Goal: Book appointment/travel/reservation

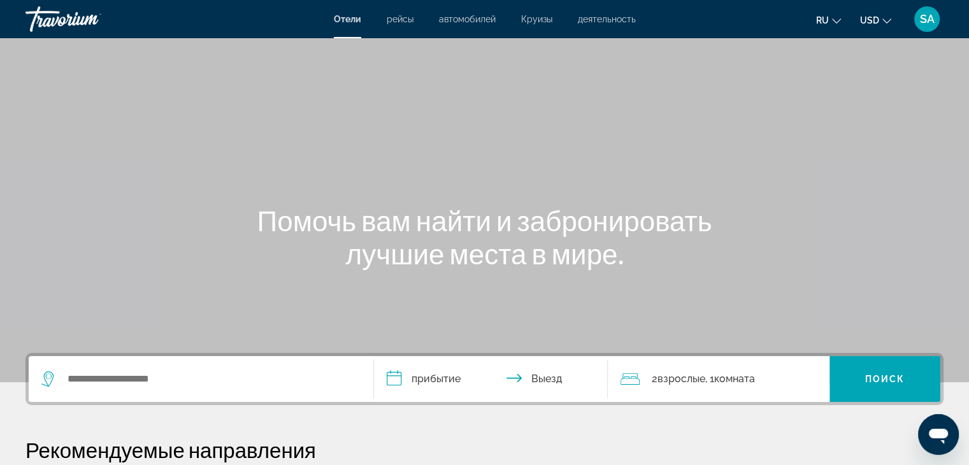
click at [826, 23] on span "ru" at bounding box center [822, 20] width 13 height 10
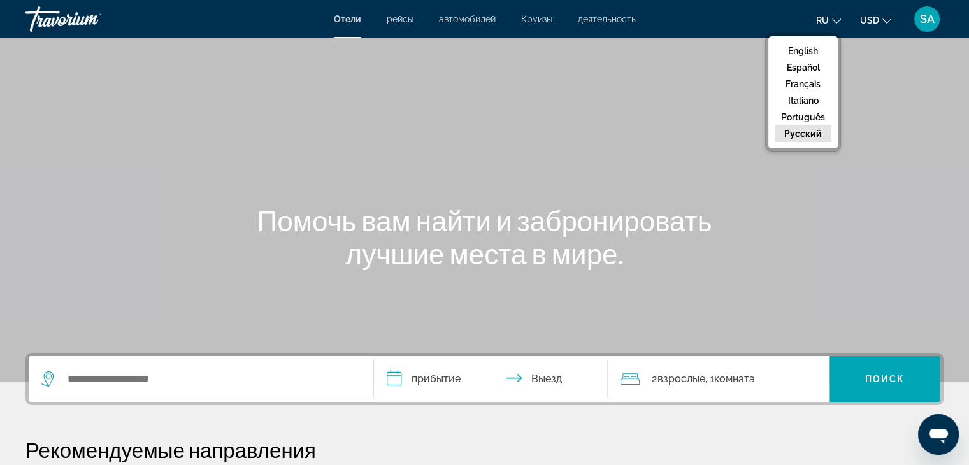
click at [805, 129] on button "русский" at bounding box center [803, 134] width 57 height 17
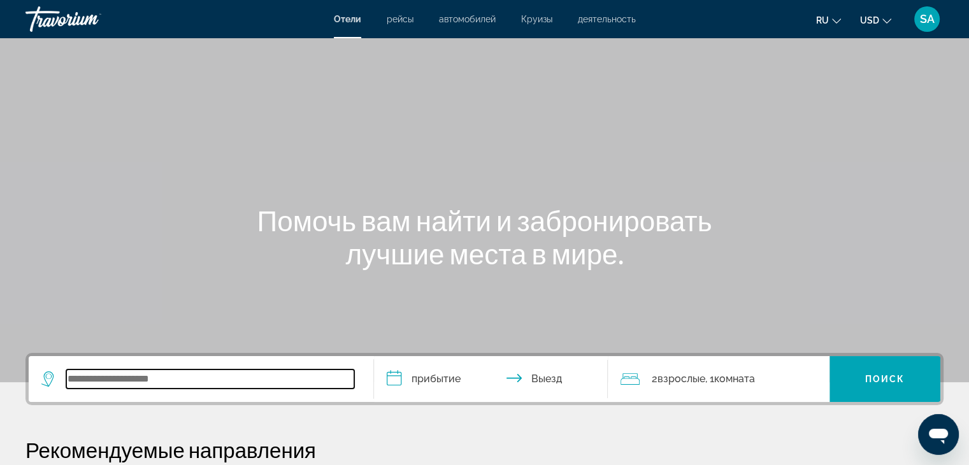
click at [186, 377] on input "Search widget" at bounding box center [210, 379] width 288 height 19
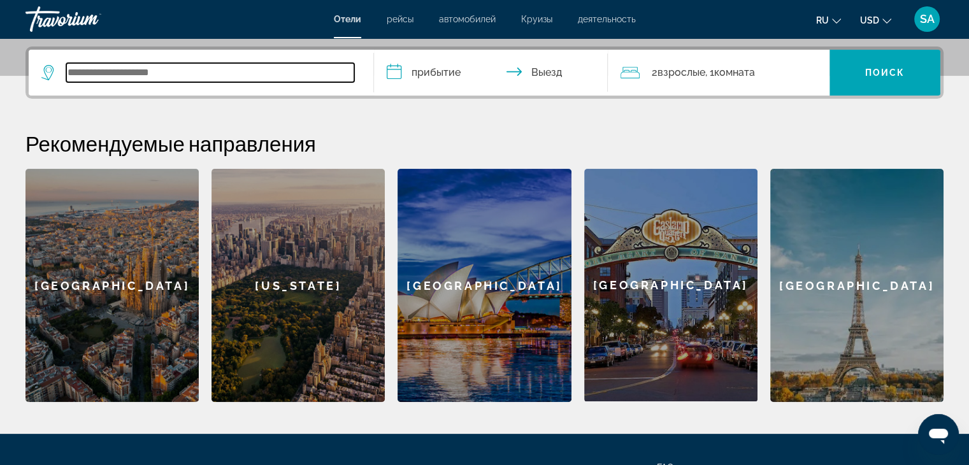
scroll to position [311, 0]
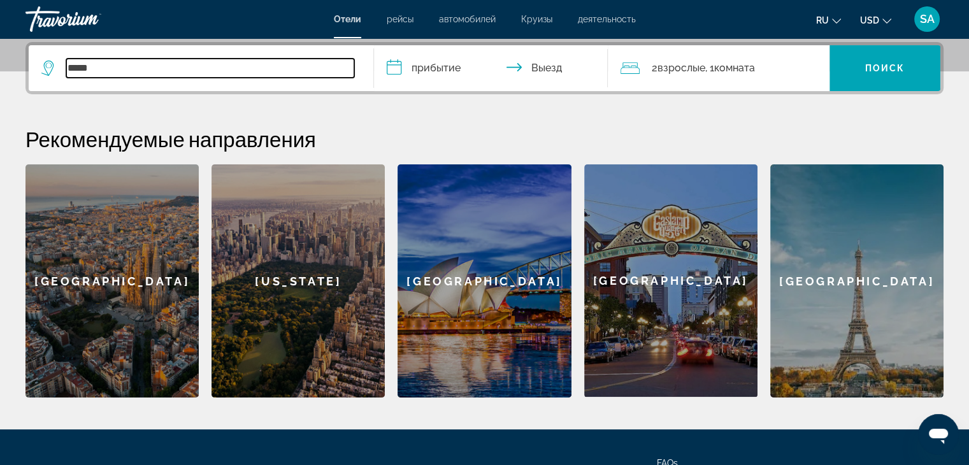
type input "*****"
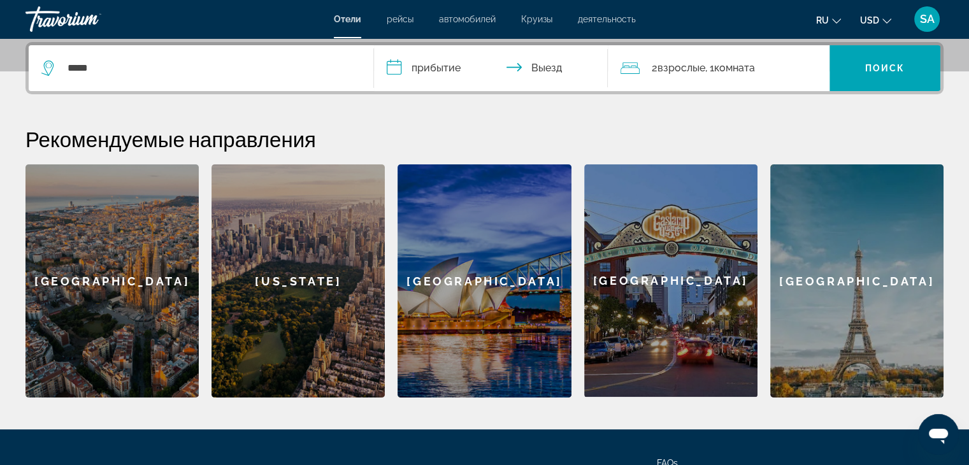
click at [665, 69] on span "Взрослые" at bounding box center [681, 68] width 48 height 12
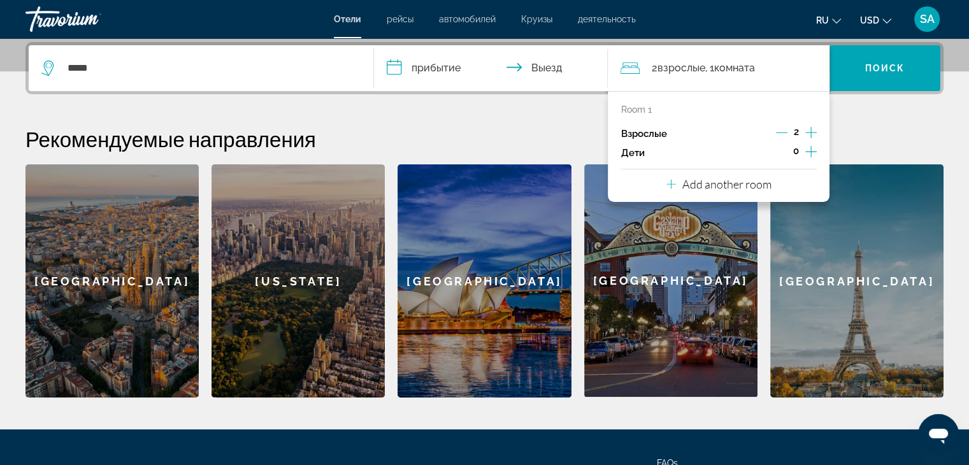
click at [808, 133] on icon "Increment adults" at bounding box center [810, 132] width 11 height 15
click at [798, 152] on span "0" at bounding box center [796, 151] width 6 height 10
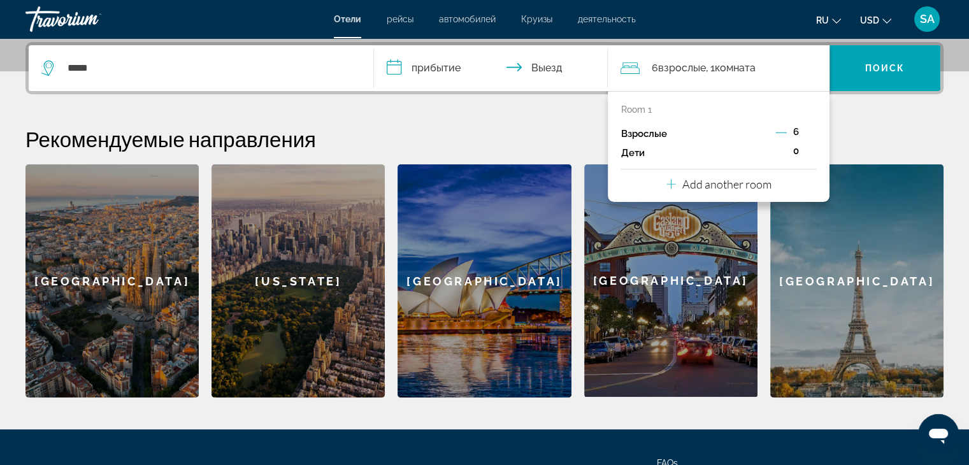
click at [775, 131] on div "Взрослые 6" at bounding box center [719, 133] width 196 height 19
click at [778, 130] on icon "Decrement adults" at bounding box center [780, 132] width 11 height 11
click at [810, 154] on icon "Increment children" at bounding box center [810, 151] width 11 height 15
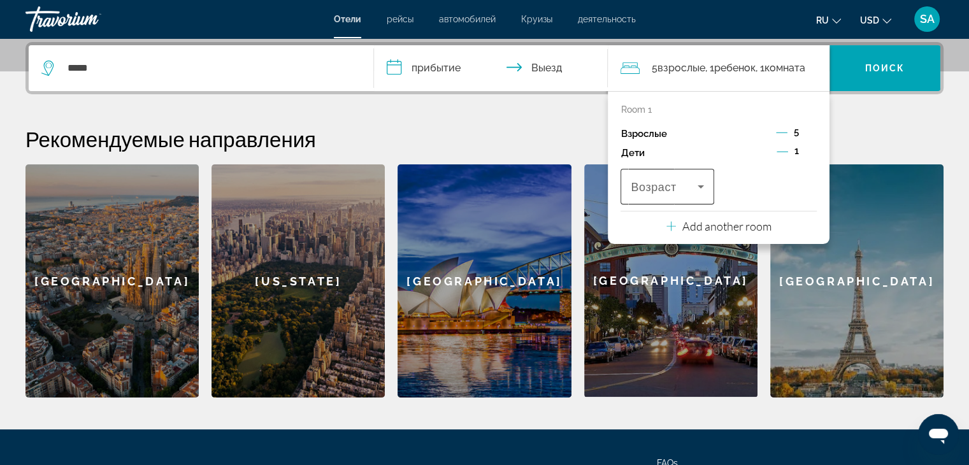
click at [649, 189] on span "Возраст" at bounding box center [653, 187] width 45 height 13
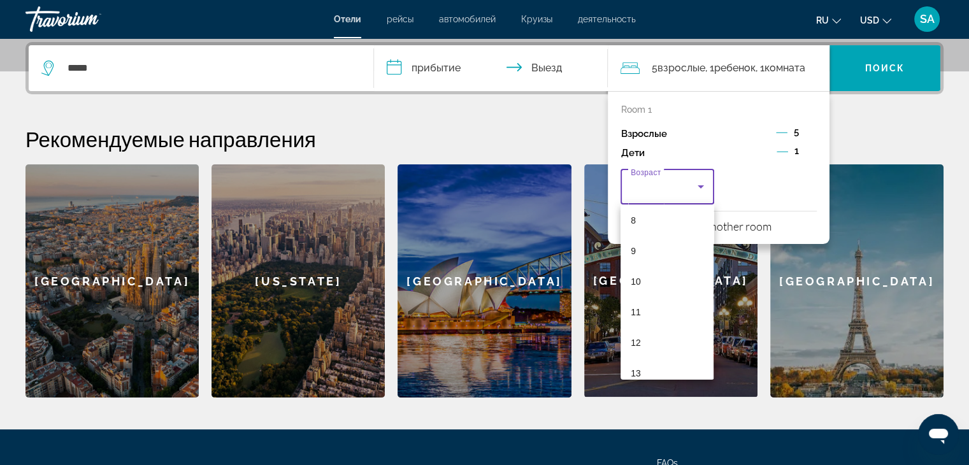
scroll to position [306, 0]
click at [681, 294] on mat-option "12" at bounding box center [667, 285] width 93 height 31
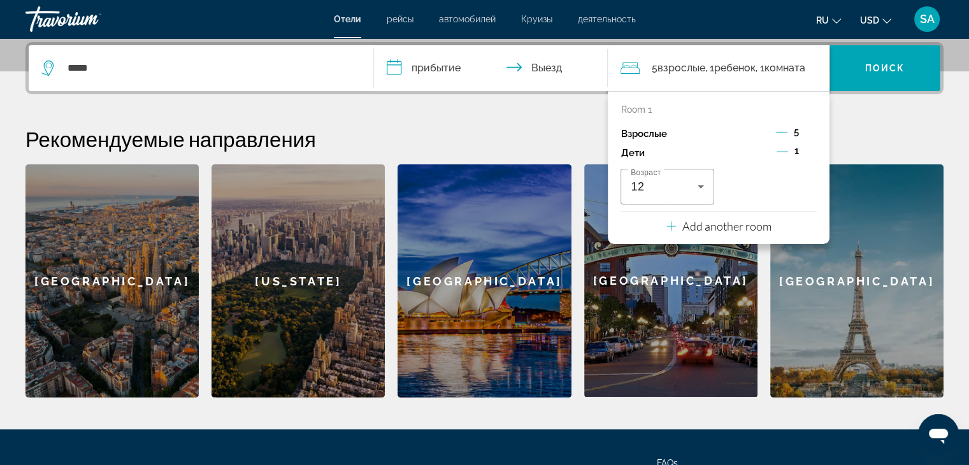
click at [737, 224] on p "Add another room" at bounding box center [726, 226] width 89 height 14
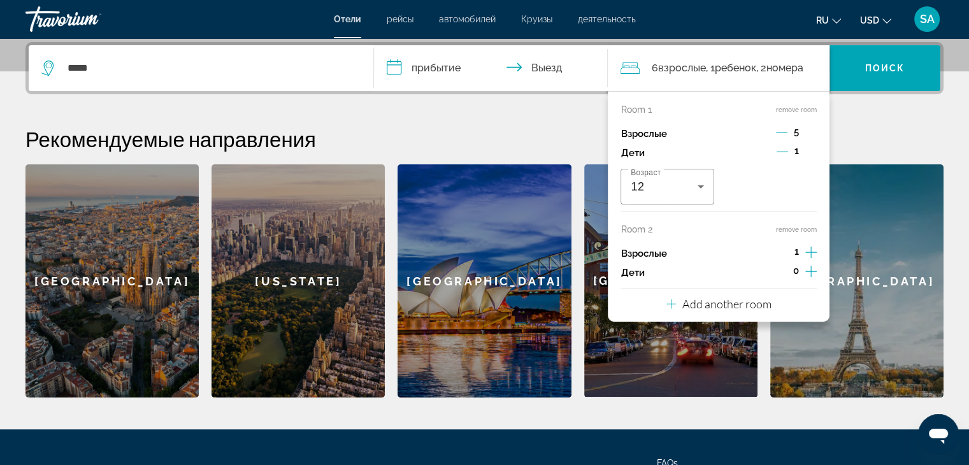
click at [782, 133] on icon "Decrement adults" at bounding box center [781, 132] width 11 height 11
click at [546, 141] on h2 "Рекомендуемые направления" at bounding box center [484, 138] width 918 height 25
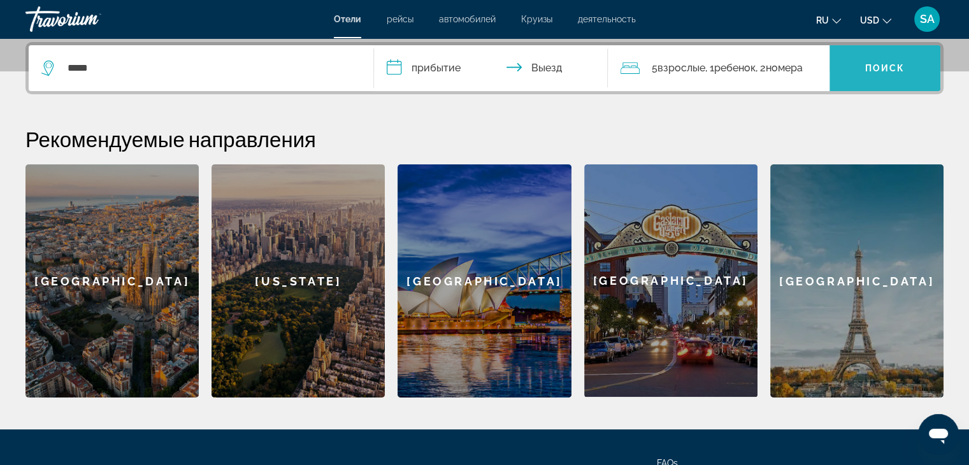
click at [911, 68] on span "Search widget" at bounding box center [885, 68] width 111 height 31
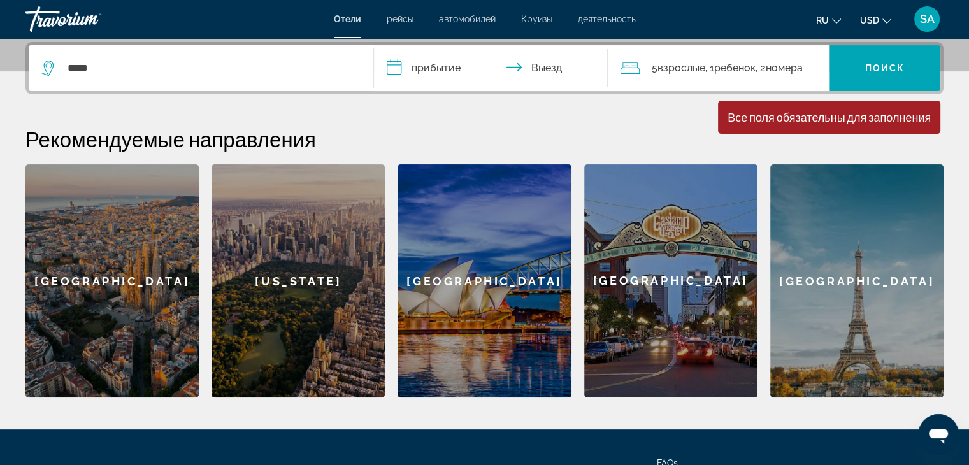
click at [414, 71] on input "**********" at bounding box center [494, 70] width 240 height 50
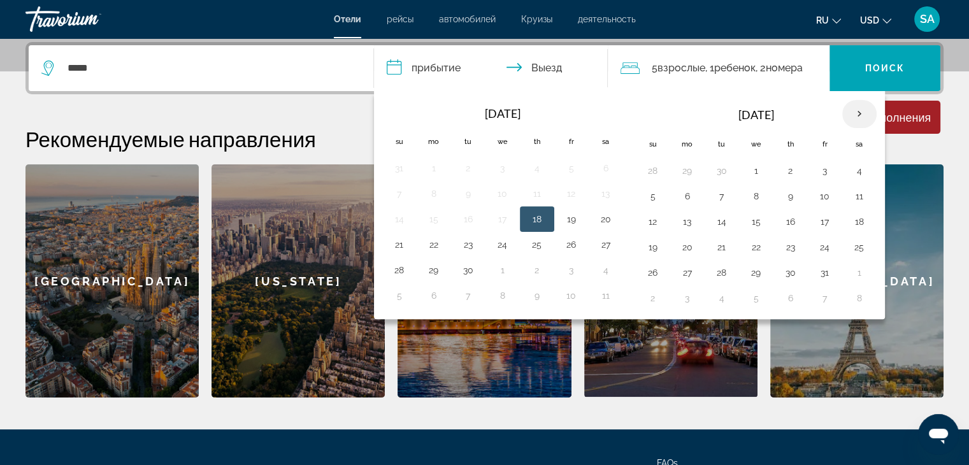
click at [849, 109] on th "Next month" at bounding box center [859, 114] width 34 height 28
click at [652, 198] on button "2" at bounding box center [653, 196] width 20 height 18
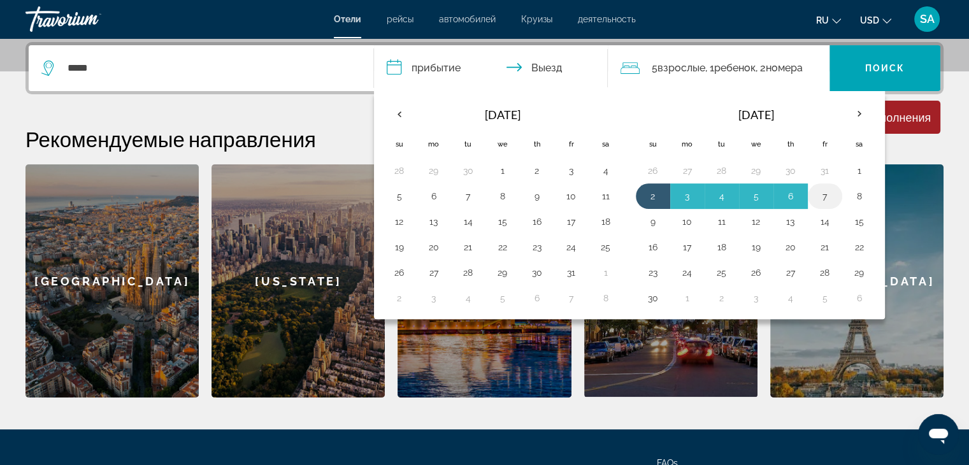
click at [821, 194] on button "7" at bounding box center [825, 196] width 20 height 18
type input "**********"
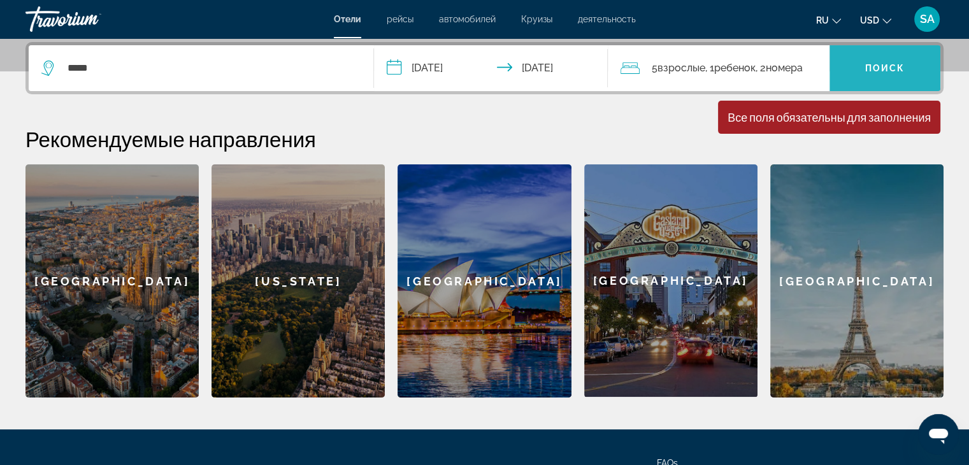
click at [875, 60] on span "Search widget" at bounding box center [885, 68] width 111 height 31
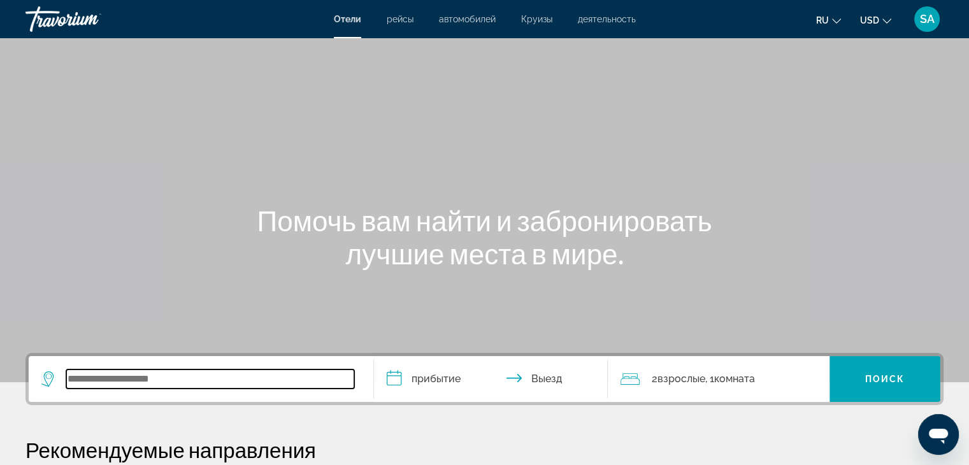
click at [87, 373] on input "Search widget" at bounding box center [210, 379] width 288 height 19
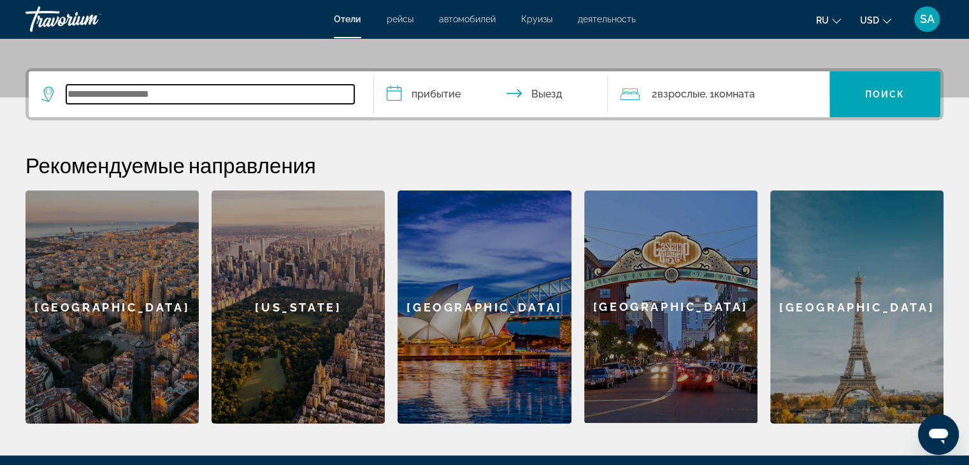
scroll to position [311, 0]
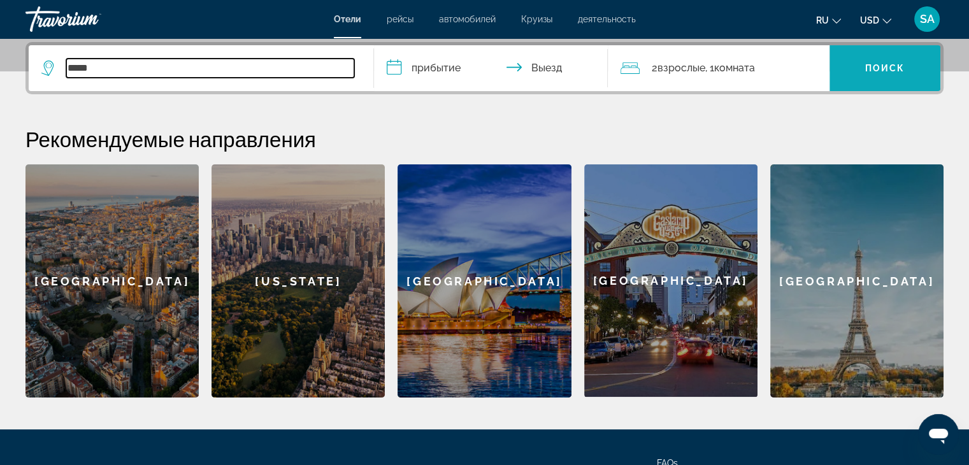
type input "*****"
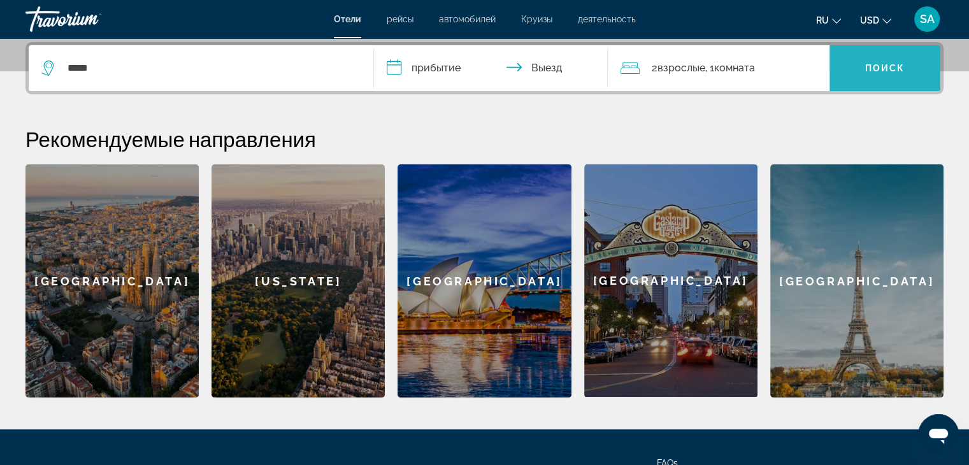
click at [878, 69] on span "Поиск" at bounding box center [885, 68] width 40 height 10
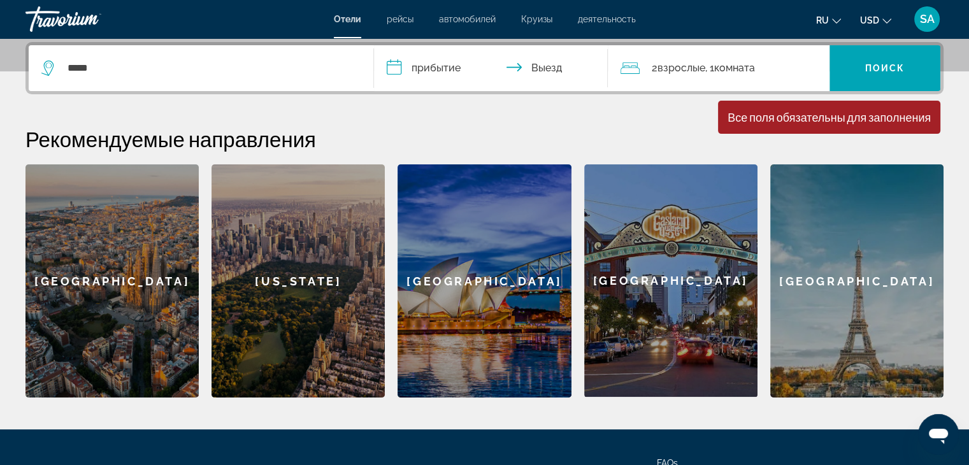
click at [49, 64] on icon "Search widget" at bounding box center [48, 68] width 15 height 15
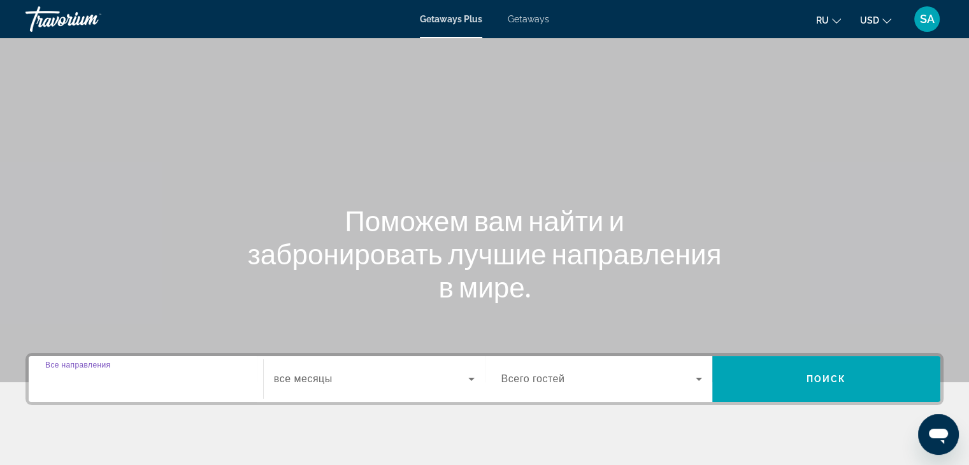
click at [158, 385] on input "Destination Все направления" at bounding box center [145, 379] width 201 height 15
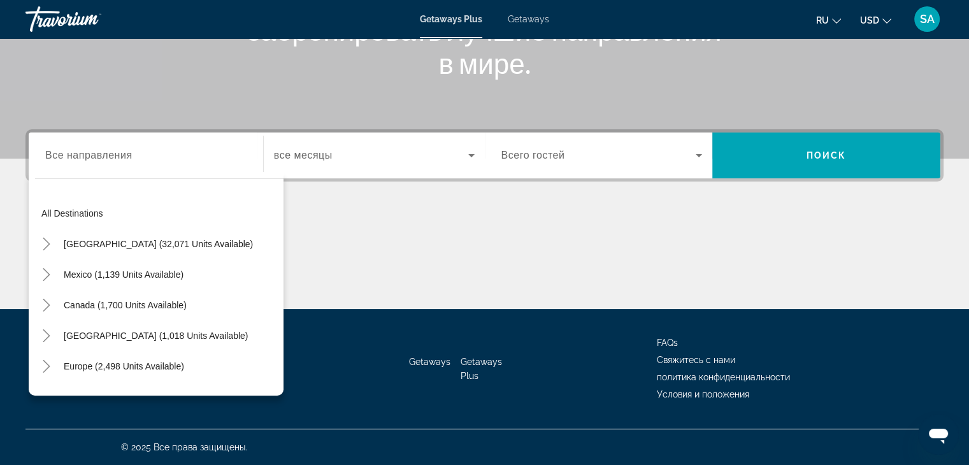
scroll to position [172, 0]
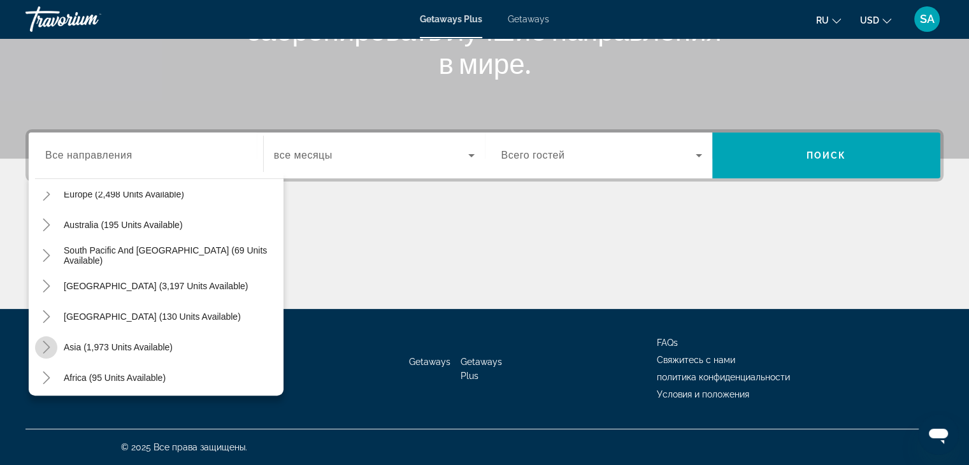
click at [47, 346] on icon "Toggle Asia (1,973 units available)" at bounding box center [46, 347] width 13 height 13
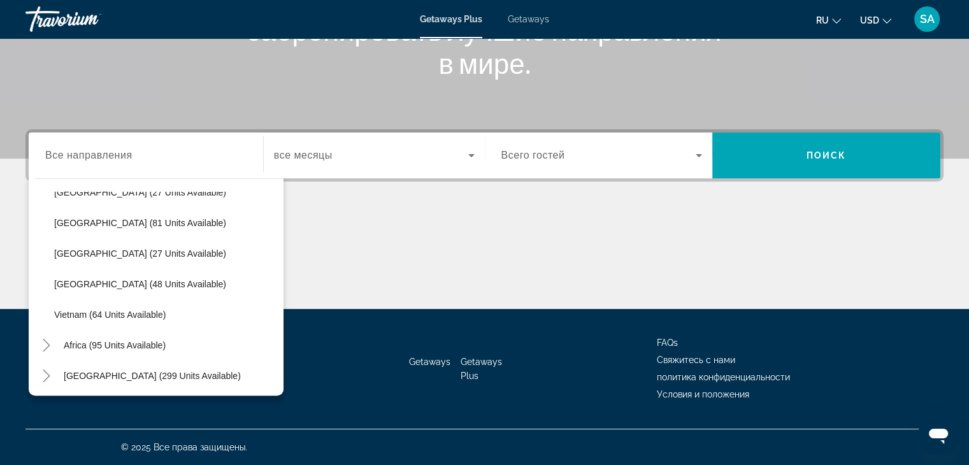
scroll to position [543, 0]
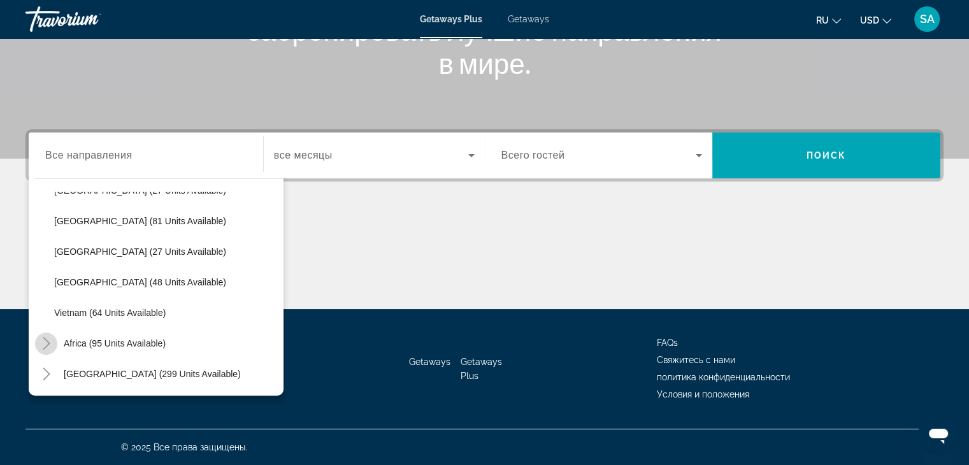
click at [48, 347] on icon "Toggle Africa (95 units available)" at bounding box center [46, 343] width 13 height 13
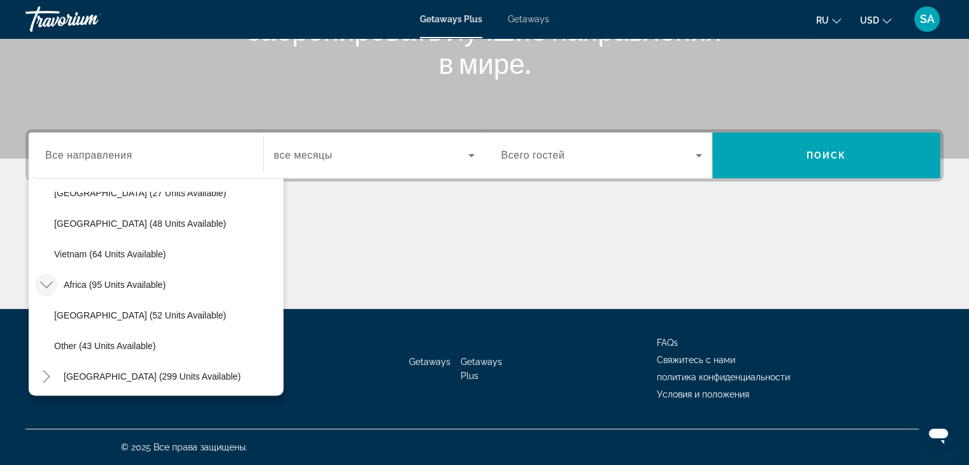
scroll to position [604, 0]
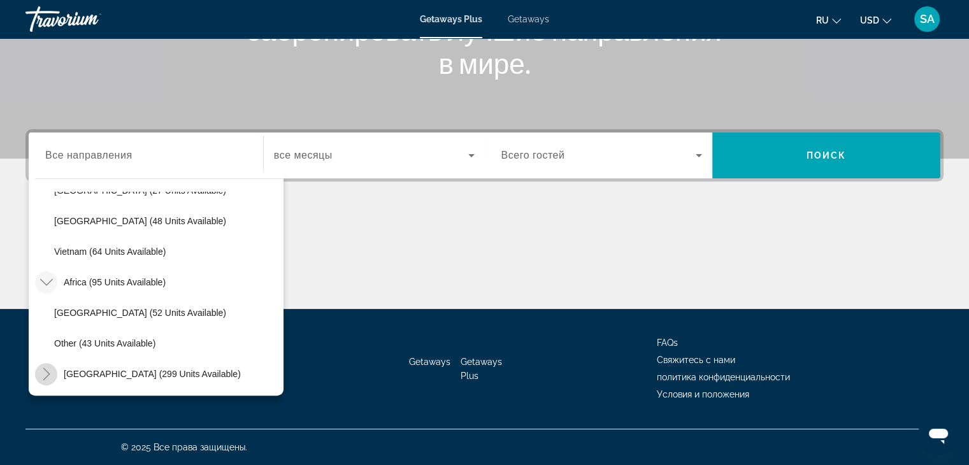
click at [41, 370] on icon "Toggle Middle East (299 units available)" at bounding box center [46, 374] width 13 height 13
click at [38, 274] on mat-icon "Toggle Middle East (299 units available)" at bounding box center [46, 282] width 22 height 22
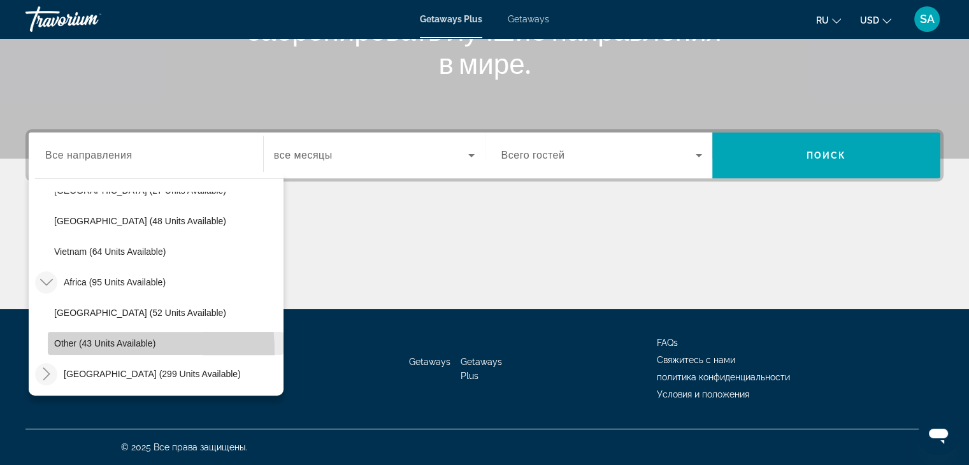
click at [76, 351] on span "Search widget" at bounding box center [166, 343] width 236 height 31
type input "**********"
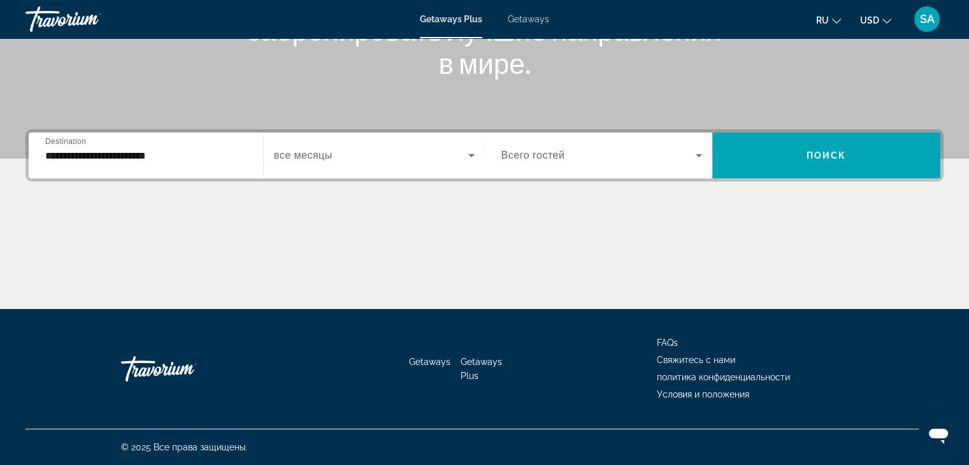
click at [201, 165] on div "**********" at bounding box center [145, 156] width 201 height 36
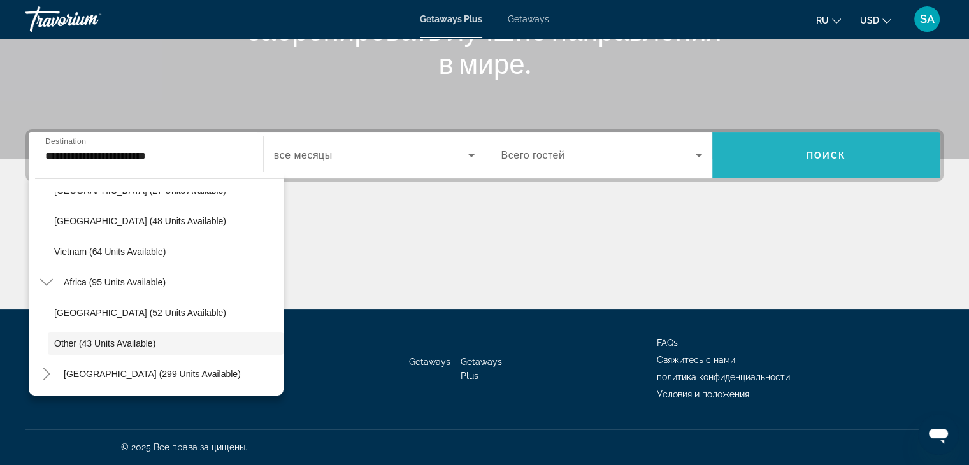
click at [867, 162] on span "Search widget" at bounding box center [826, 155] width 228 height 31
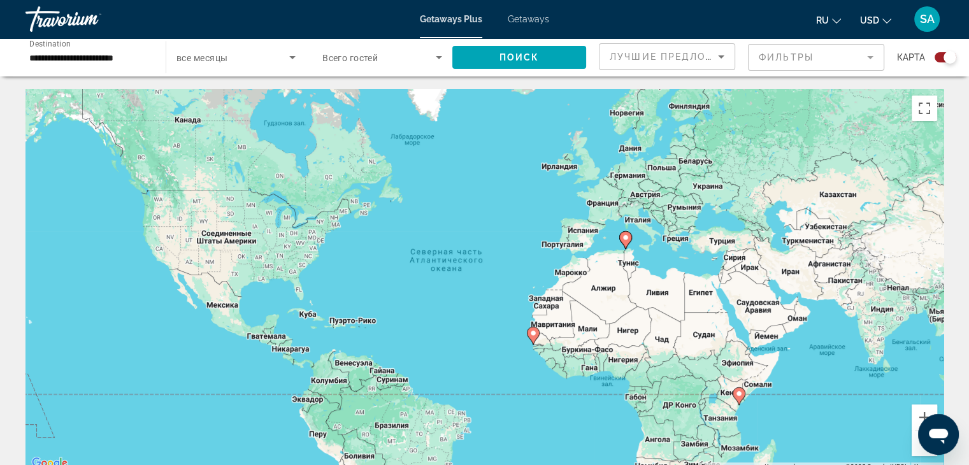
click at [89, 69] on div "**********" at bounding box center [89, 58] width 120 height 36
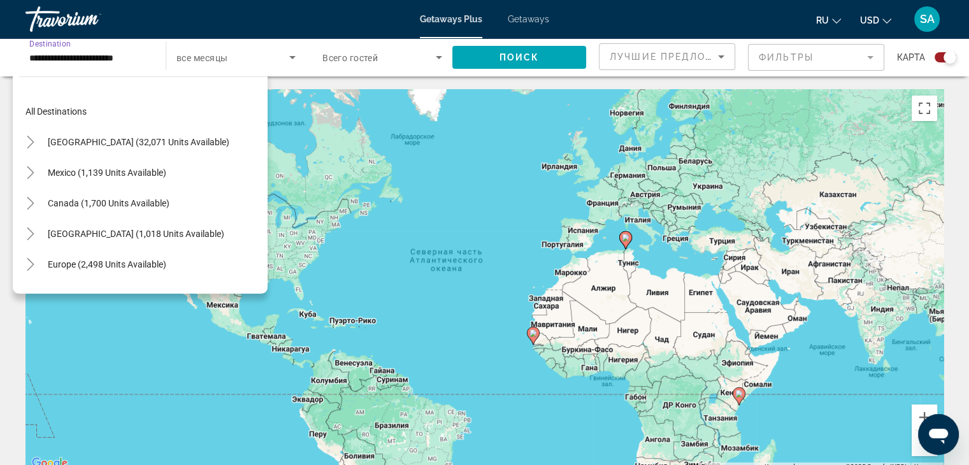
scroll to position [268, 0]
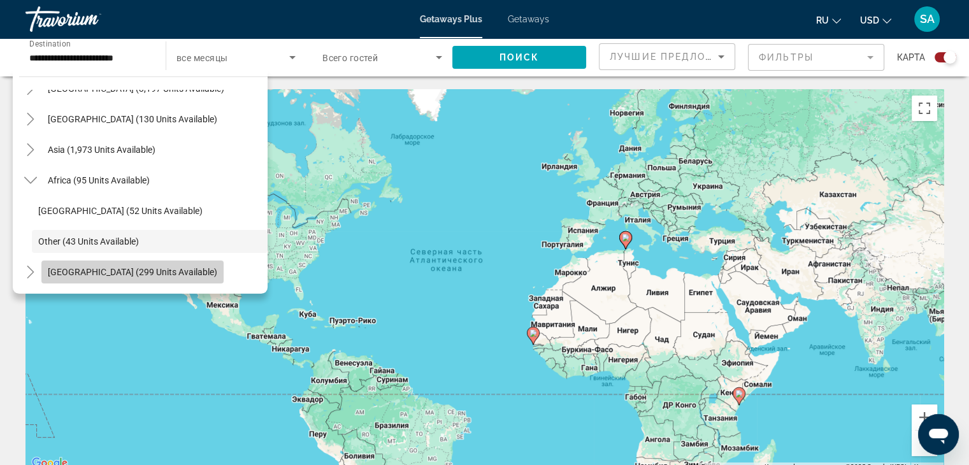
click at [149, 278] on span "Search widget" at bounding box center [132, 272] width 182 height 31
type input "**********"
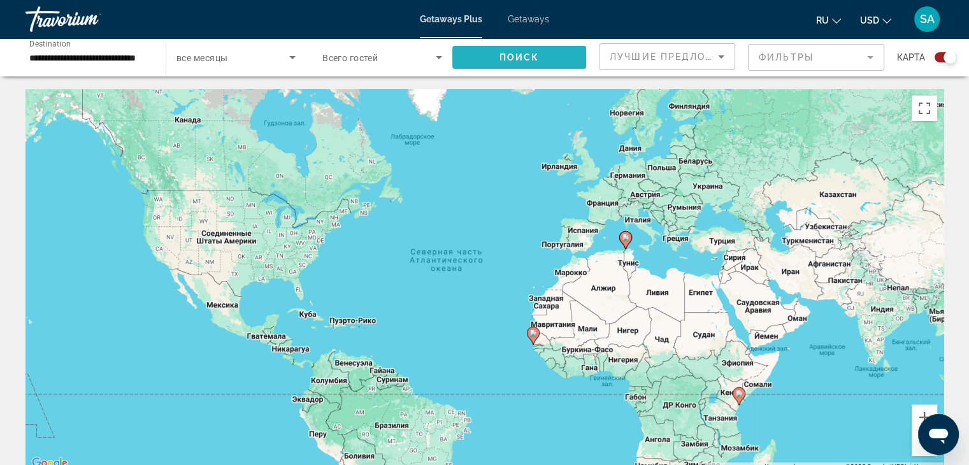
click at [514, 55] on span "Поиск" at bounding box center [520, 57] width 40 height 10
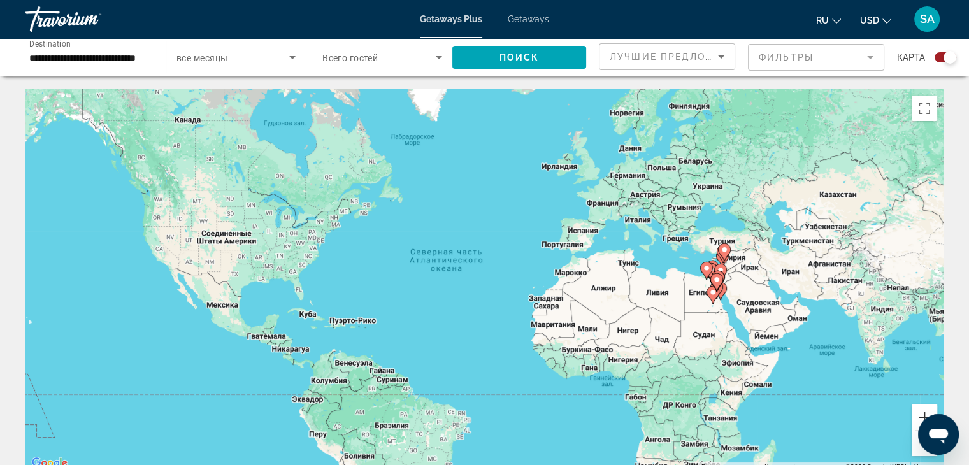
click at [918, 411] on button "Увеличить" at bounding box center [924, 417] width 25 height 25
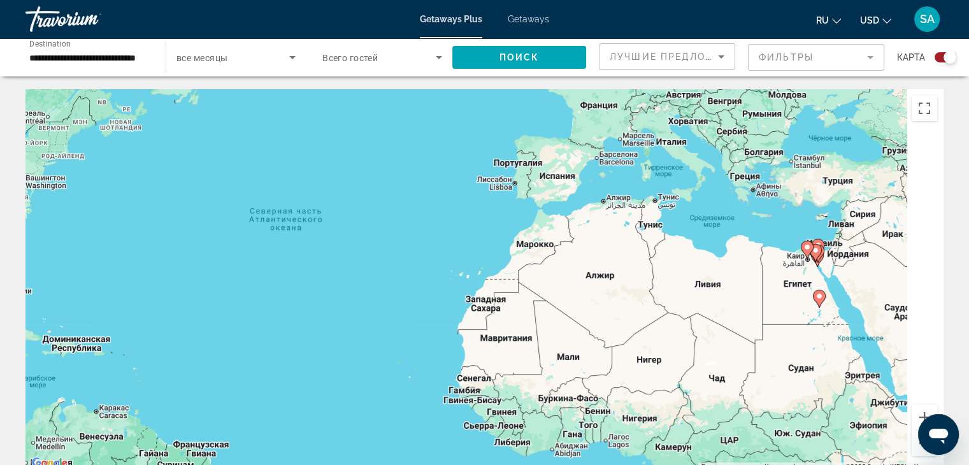
drag, startPoint x: 867, startPoint y: 323, endPoint x: 637, endPoint y: 297, distance: 232.1
click at [637, 297] on div "Чтобы активировать перетаскивание с помощью клавиатуры, нажмите Alt + Ввод. Пос…" at bounding box center [484, 280] width 918 height 382
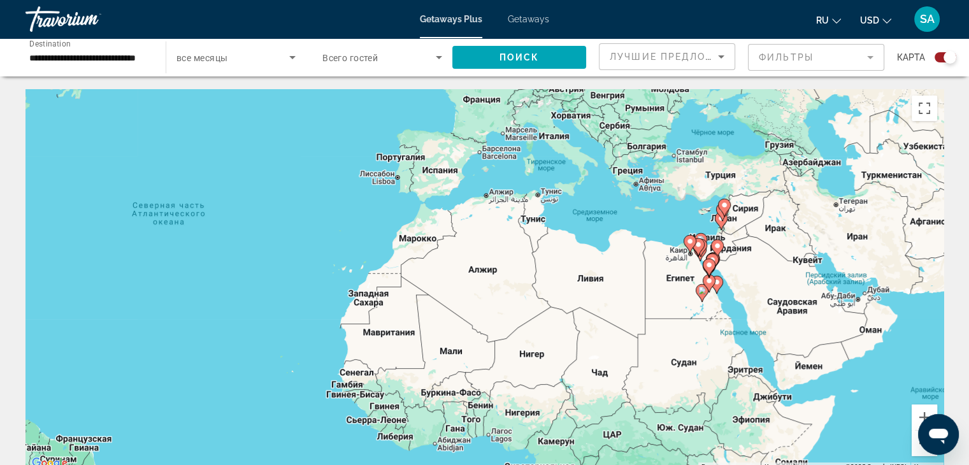
click at [775, 292] on div "Чтобы активировать перетаскивание с помощью клавиатуры, нажмите Alt + Ввод. Пос…" at bounding box center [484, 280] width 918 height 382
click at [525, 16] on span "Getaways" at bounding box center [528, 19] width 41 height 10
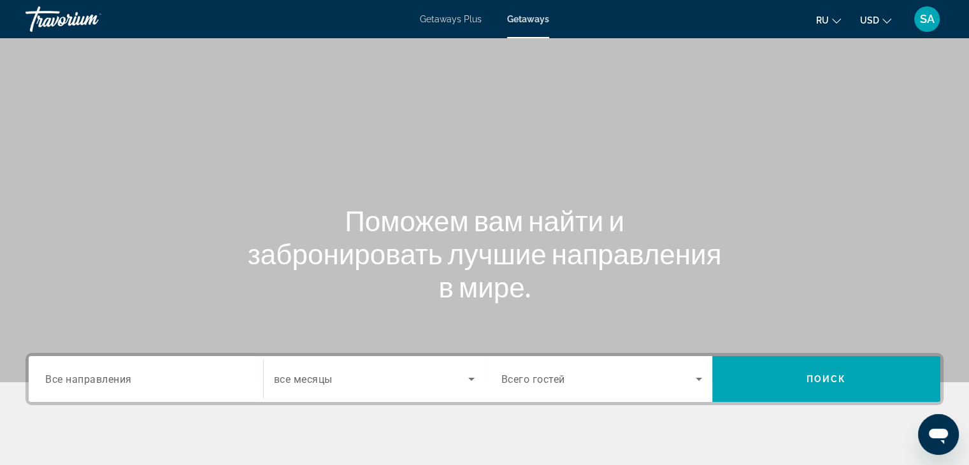
click at [150, 391] on div "Search widget" at bounding box center [145, 379] width 201 height 36
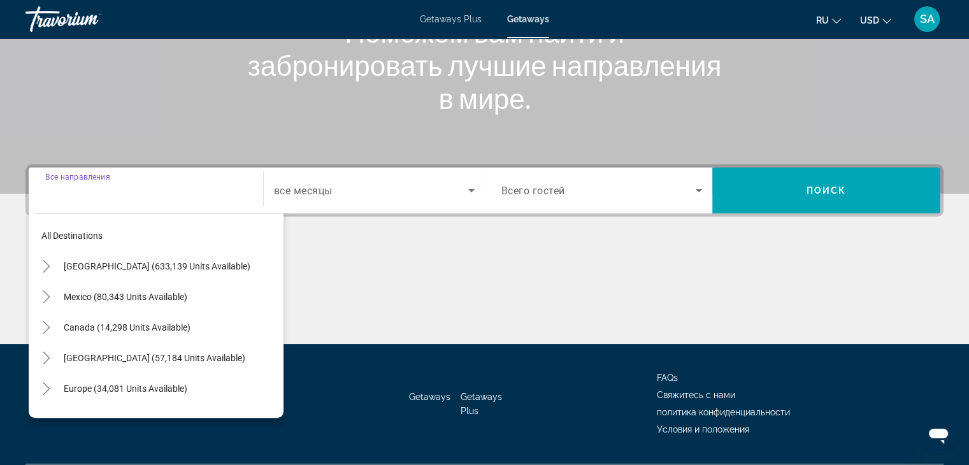
scroll to position [224, 0]
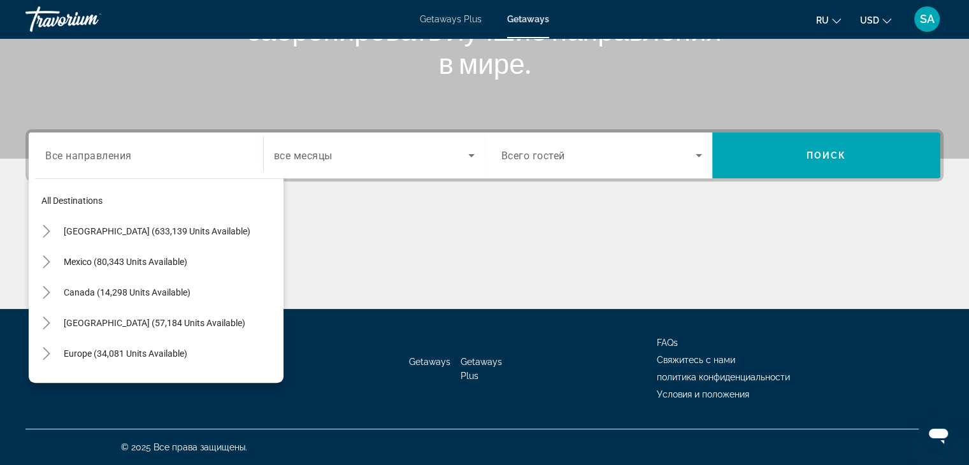
click at [150, 391] on div "Getaways Getaways Plus FAQs Свяжитесь с нами политика конфиденциальности Услови…" at bounding box center [484, 369] width 918 height 120
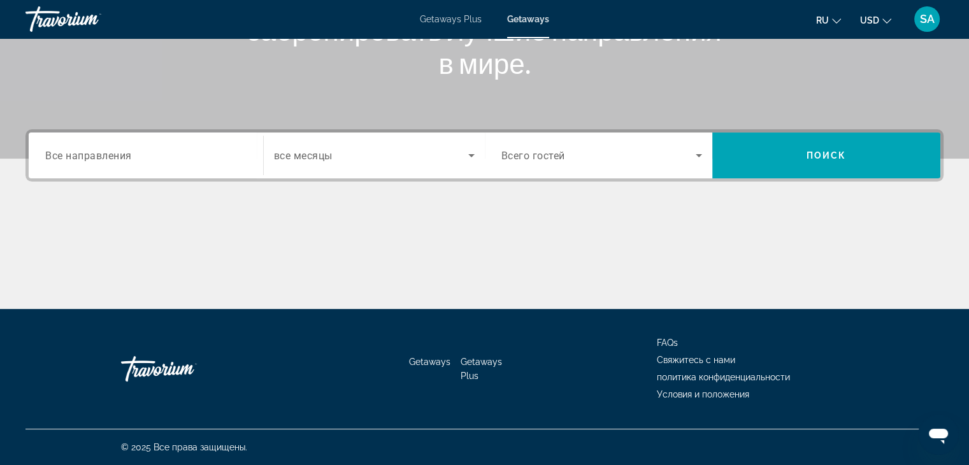
click at [107, 165] on div "Search widget" at bounding box center [145, 156] width 201 height 36
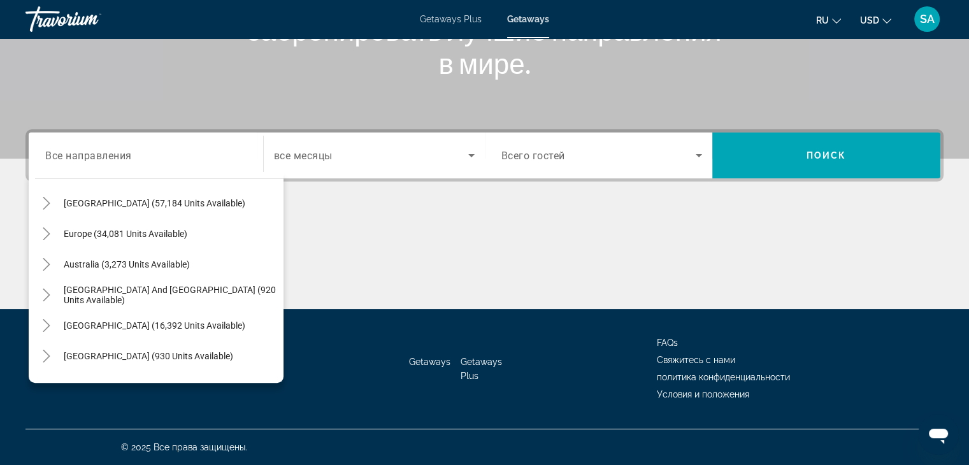
scroll to position [172, 0]
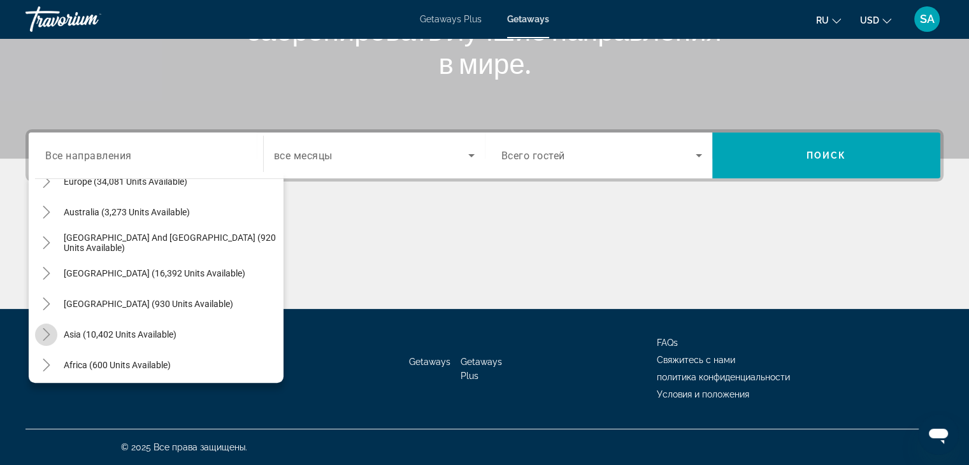
click at [36, 332] on mat-icon "Toggle Asia (10,402 units available)" at bounding box center [46, 335] width 22 height 22
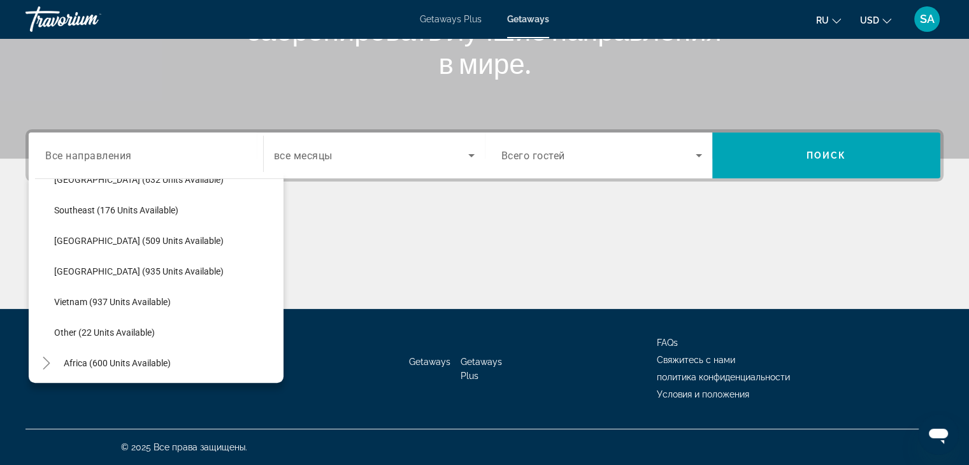
scroll to position [665, 0]
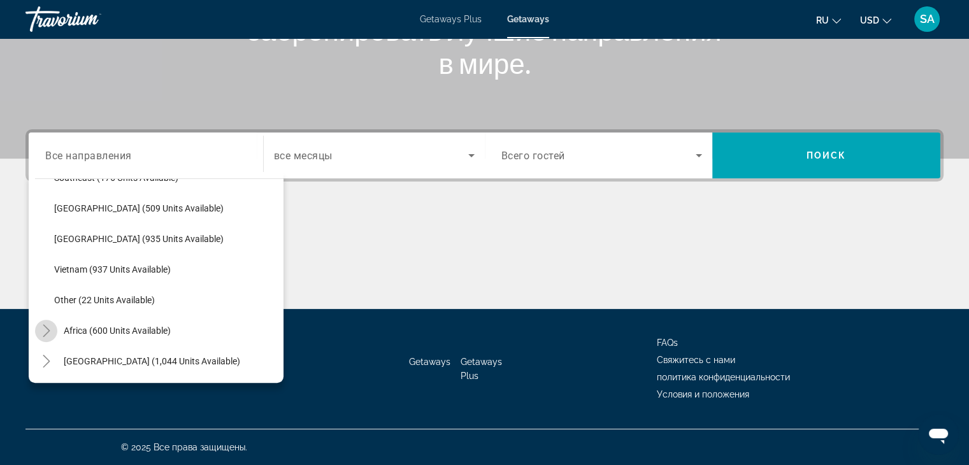
click at [40, 328] on icon "Toggle Africa (600 units available)" at bounding box center [46, 330] width 13 height 13
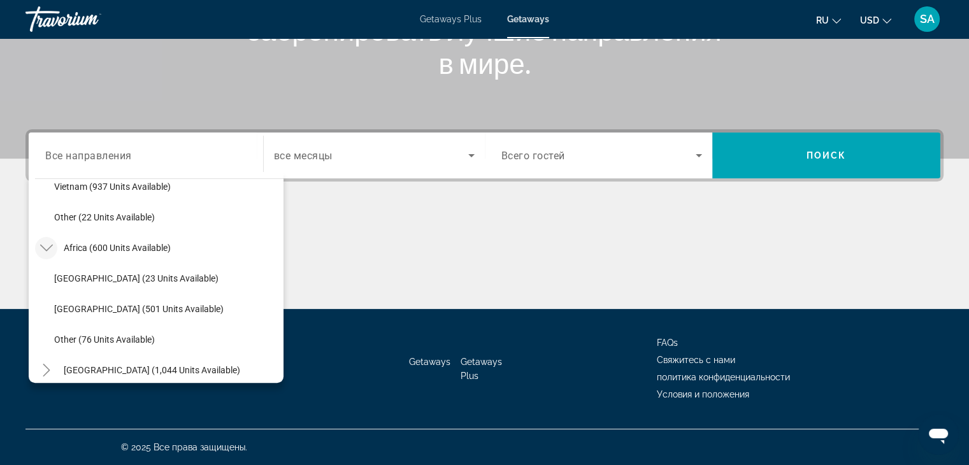
scroll to position [757, 0]
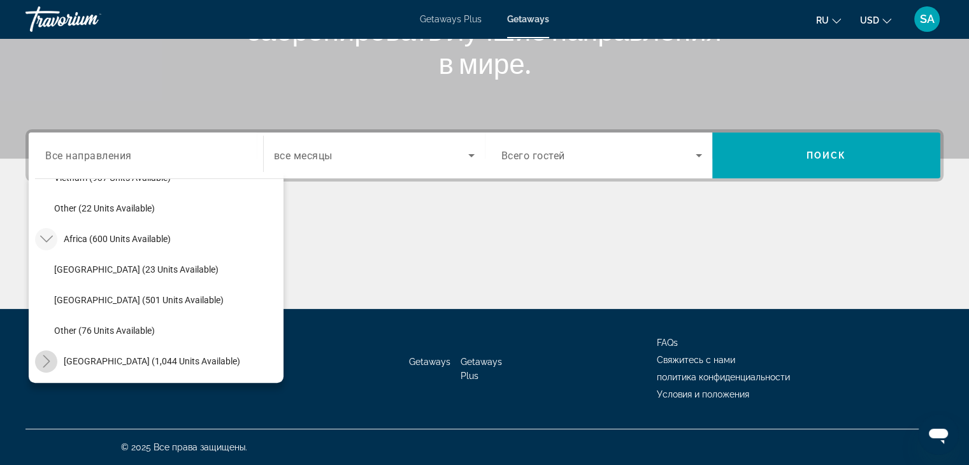
click at [43, 357] on icon "Toggle Middle East (1,044 units available)" at bounding box center [46, 361] width 13 height 13
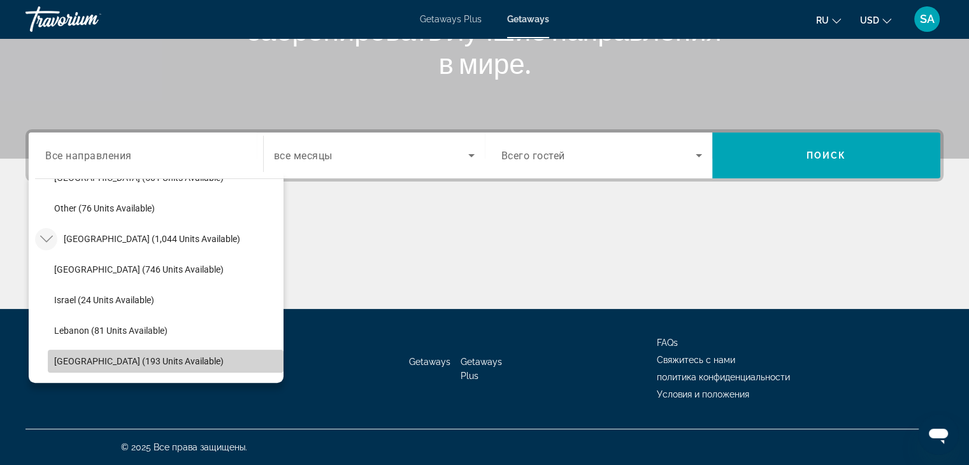
click at [177, 358] on span "United Arab Emirates (193 units available)" at bounding box center [138, 361] width 169 height 10
type input "**********"
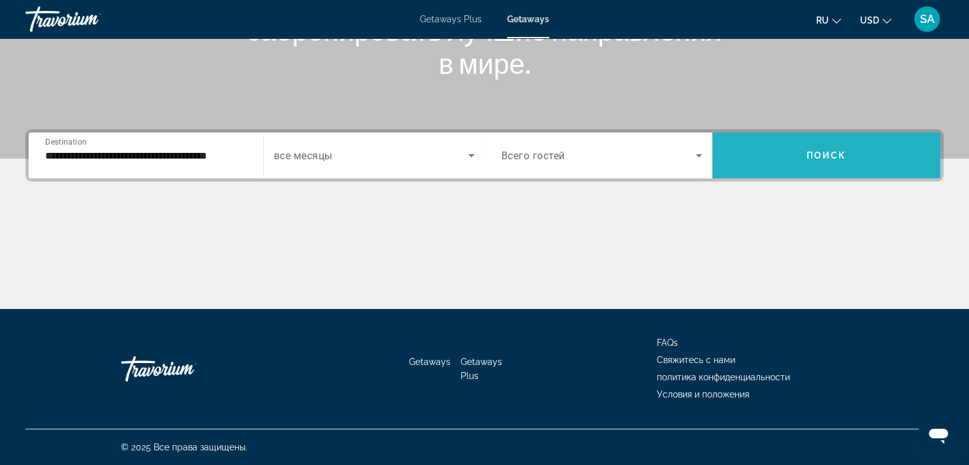
click at [809, 162] on span "Search widget" at bounding box center [826, 155] width 228 height 31
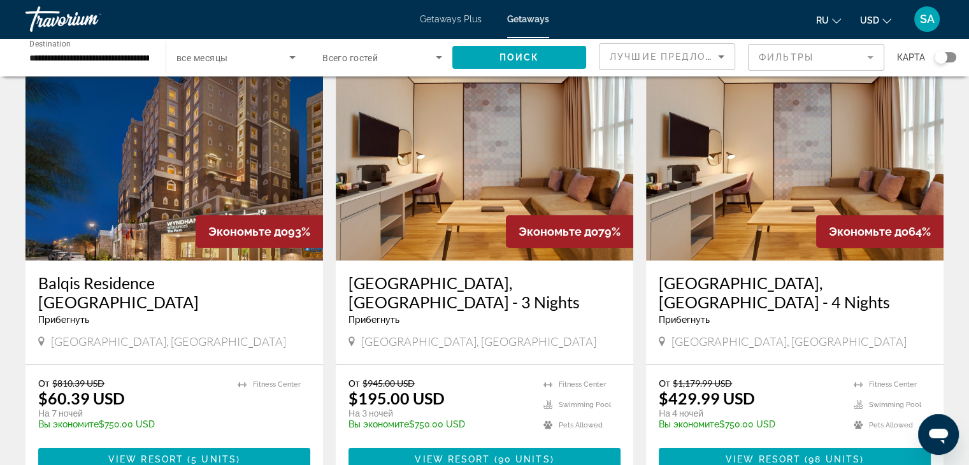
scroll to position [64, 0]
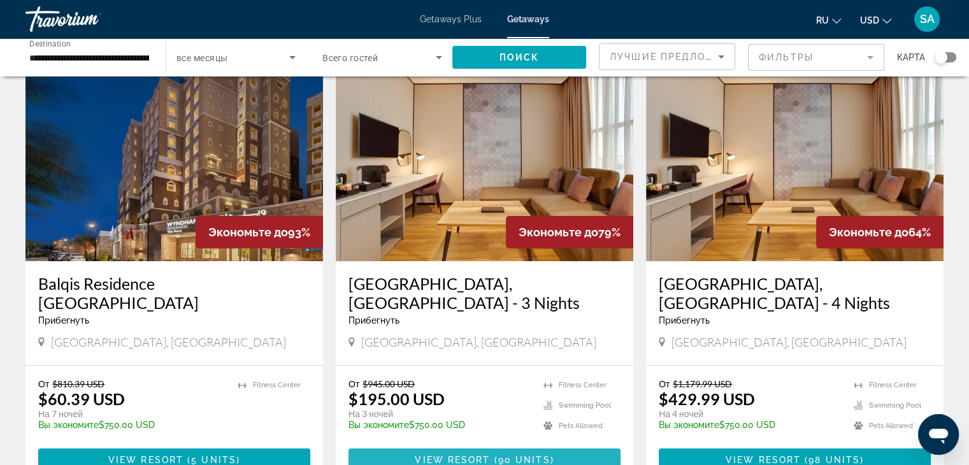
click at [479, 455] on span "View Resort" at bounding box center [452, 460] width 75 height 10
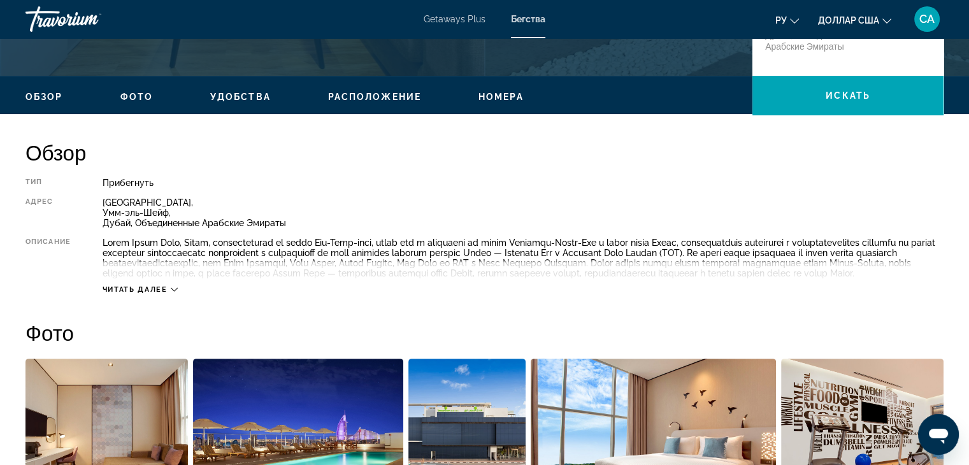
scroll to position [377, 0]
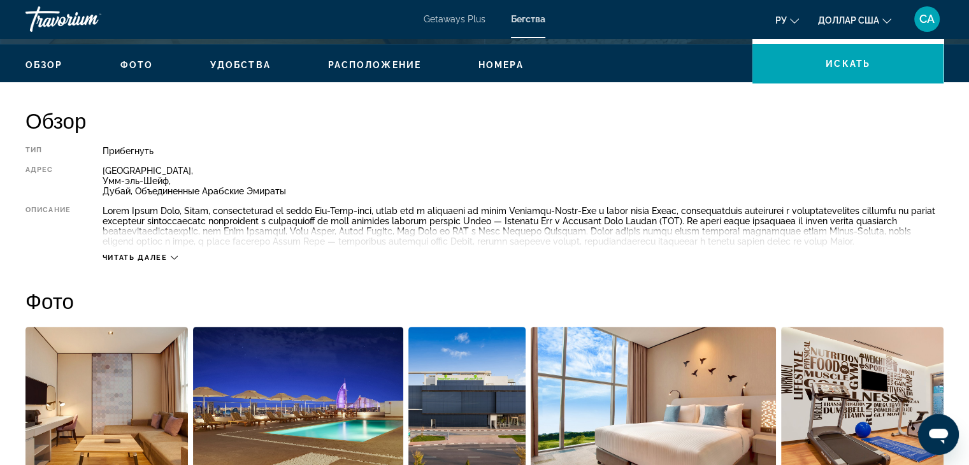
click at [155, 262] on font "Читать далее" at bounding box center [135, 258] width 65 height 8
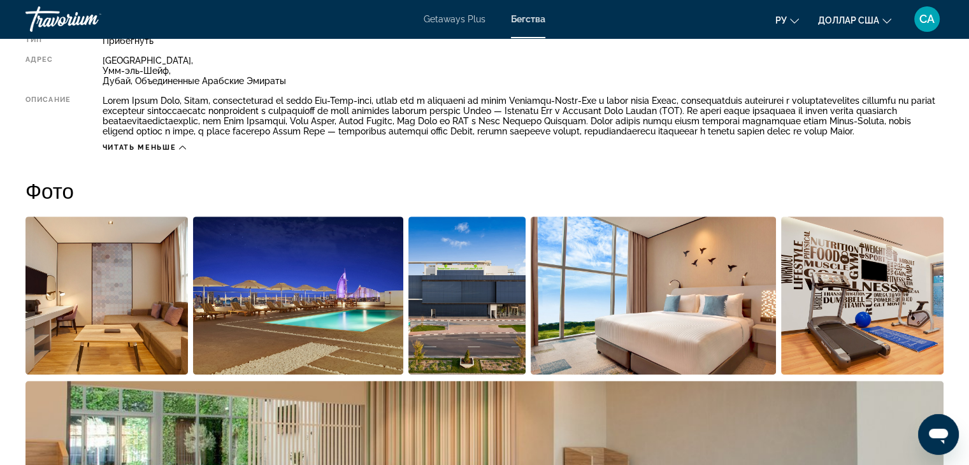
scroll to position [0, 0]
